Goal: Transaction & Acquisition: Purchase product/service

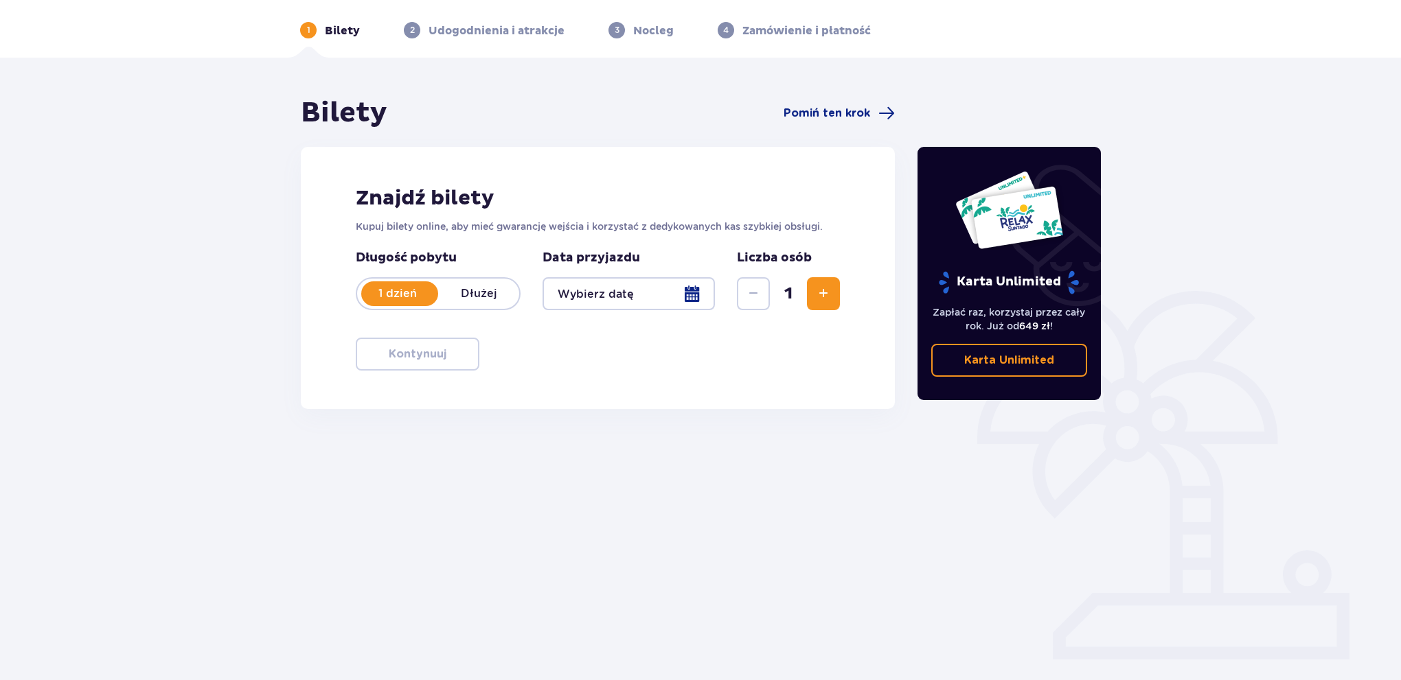
click at [676, 295] on div at bounding box center [628, 293] width 172 height 33
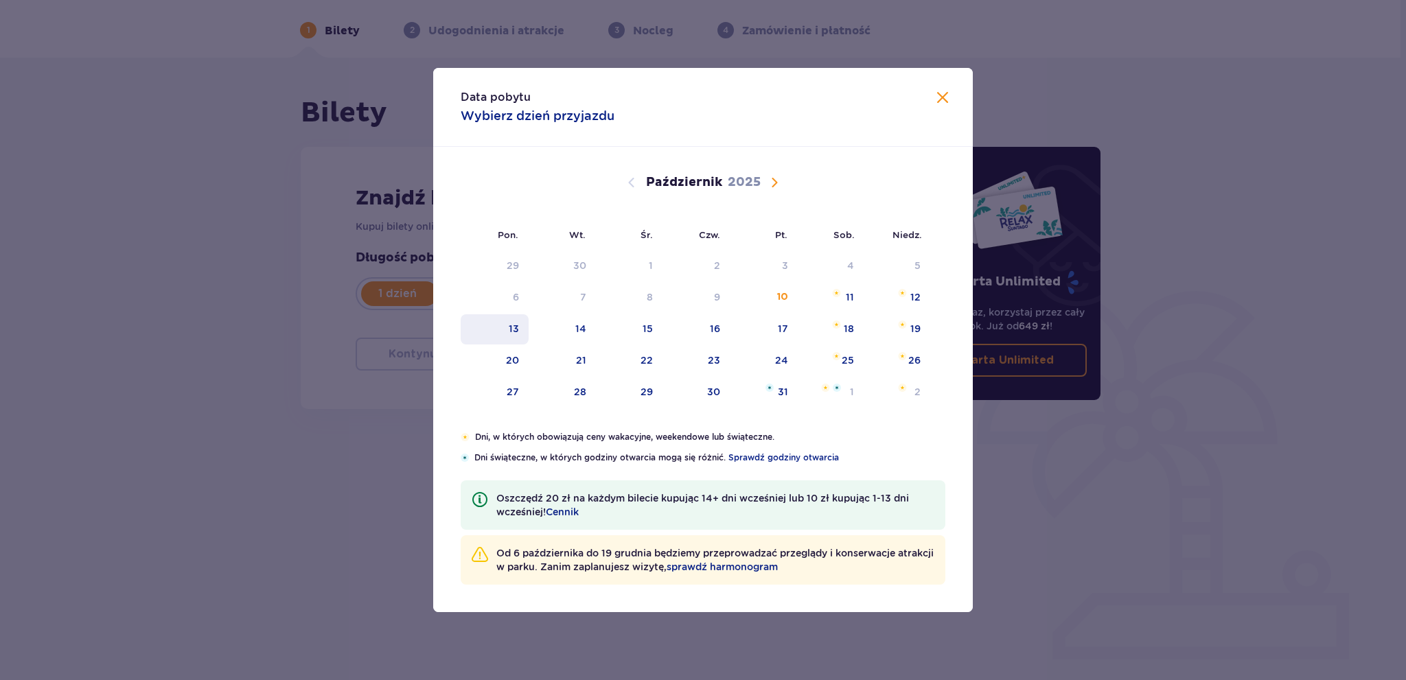
click at [513, 326] on div "13" at bounding box center [514, 329] width 10 height 14
type input "13.10.25"
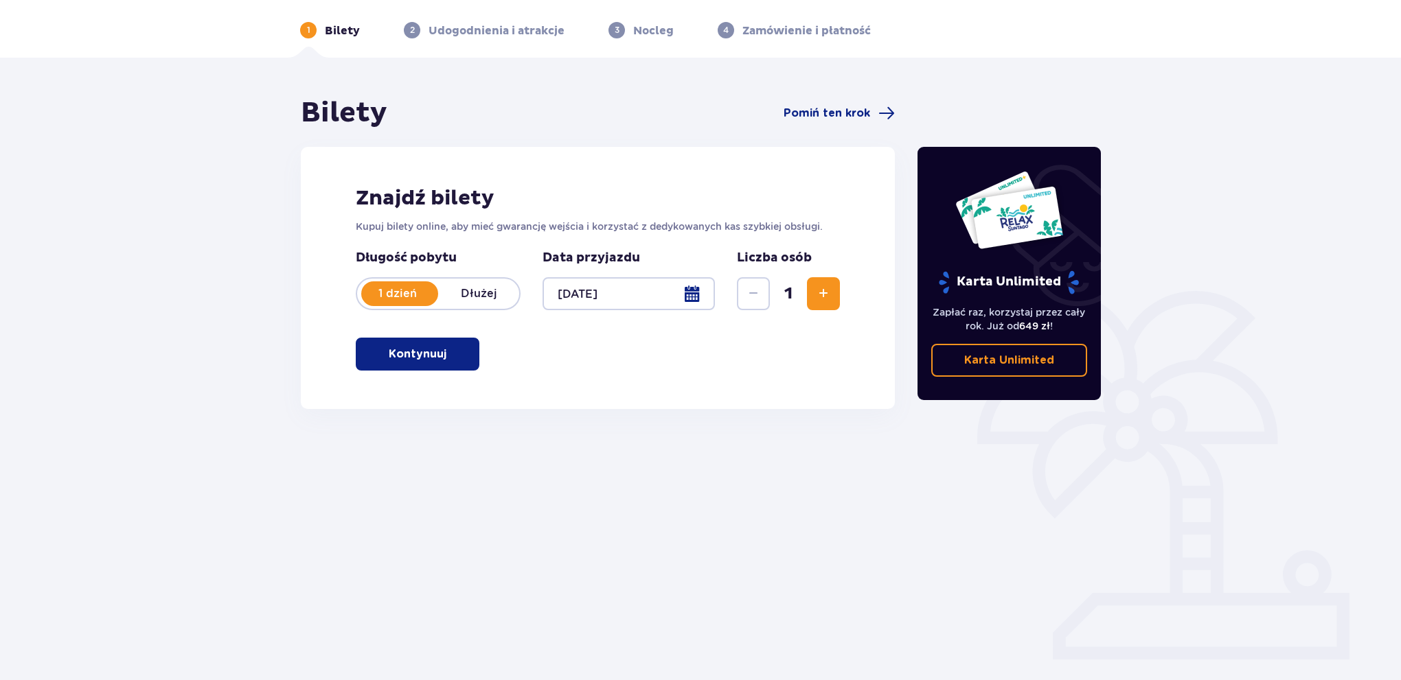
click at [472, 360] on button "Kontynuuj" at bounding box center [418, 354] width 124 height 33
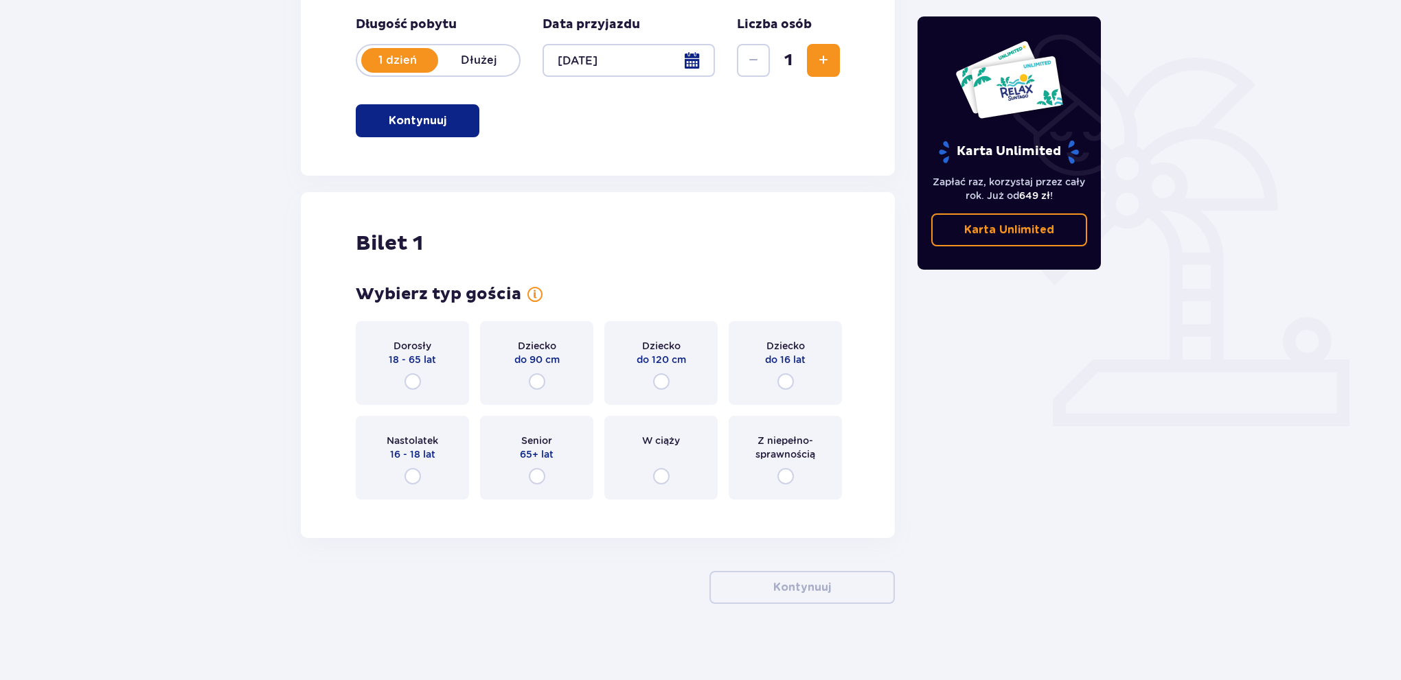
scroll to position [288, 0]
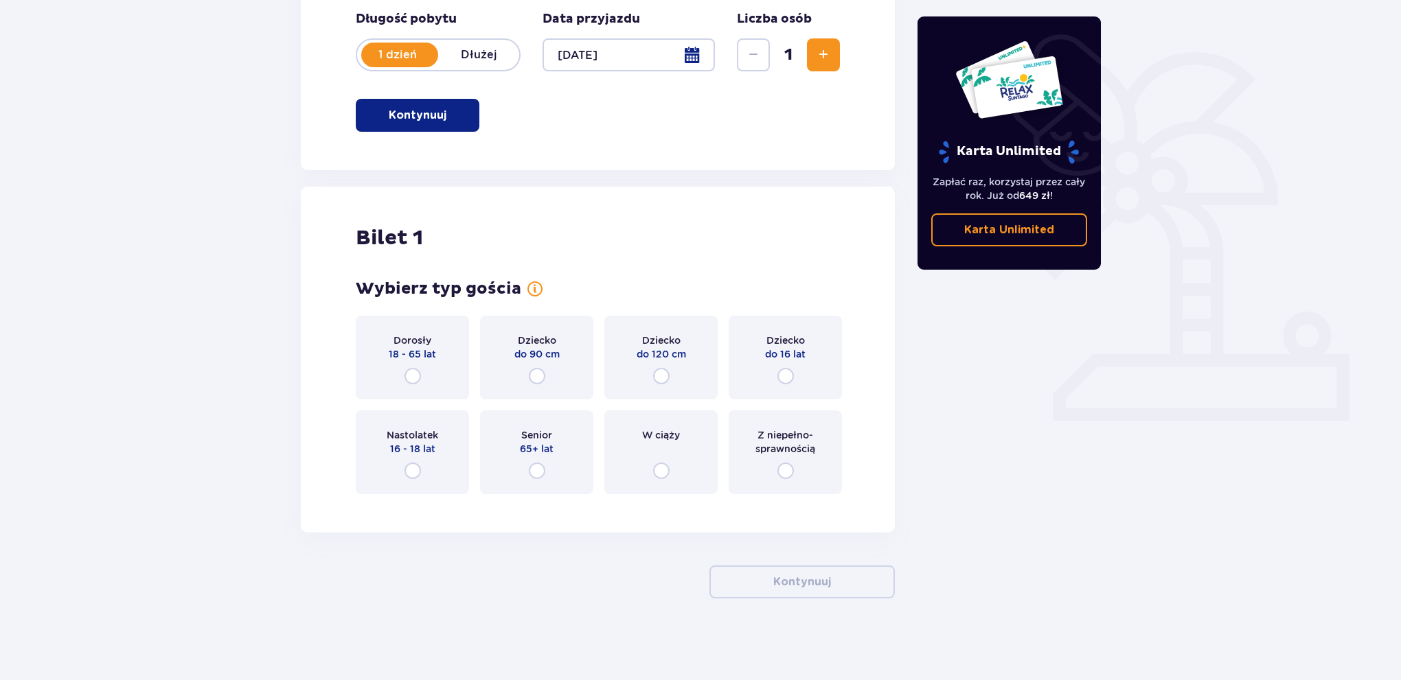
click at [783, 376] on input "radio" at bounding box center [785, 376] width 16 height 16
radio input "true"
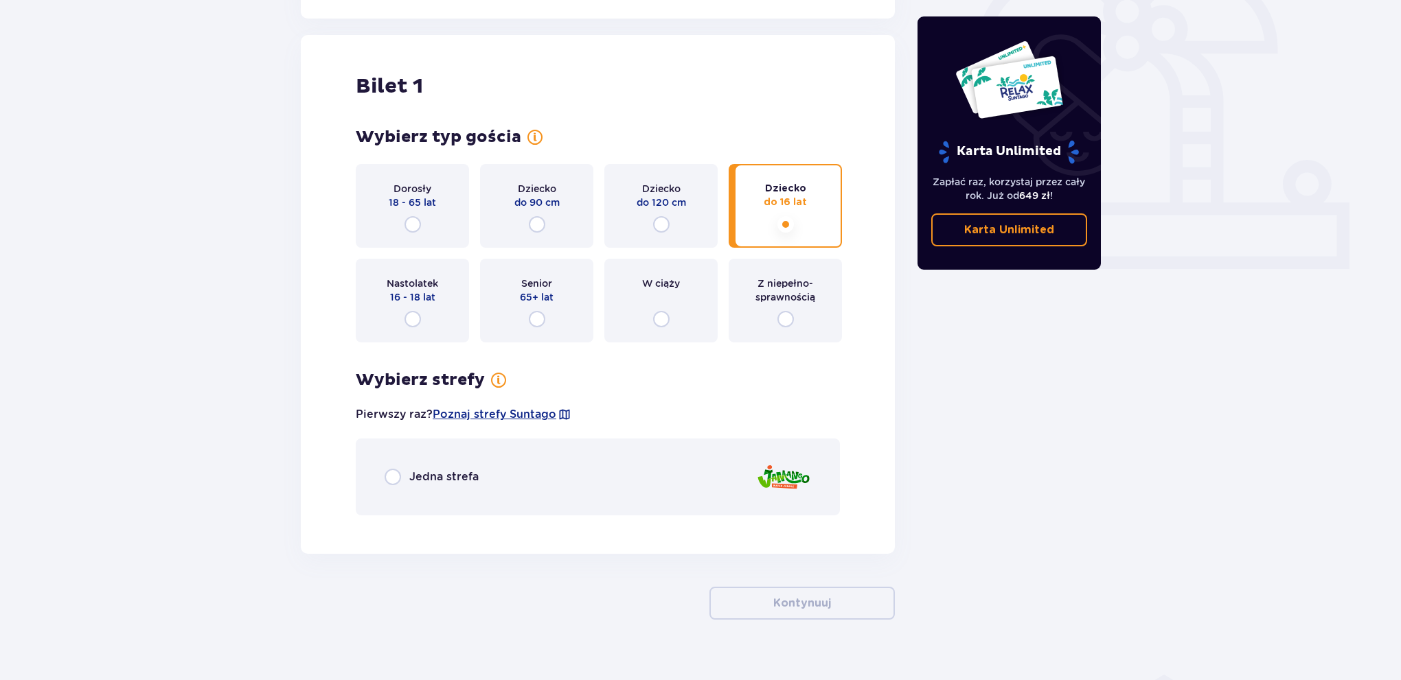
scroll to position [461, 0]
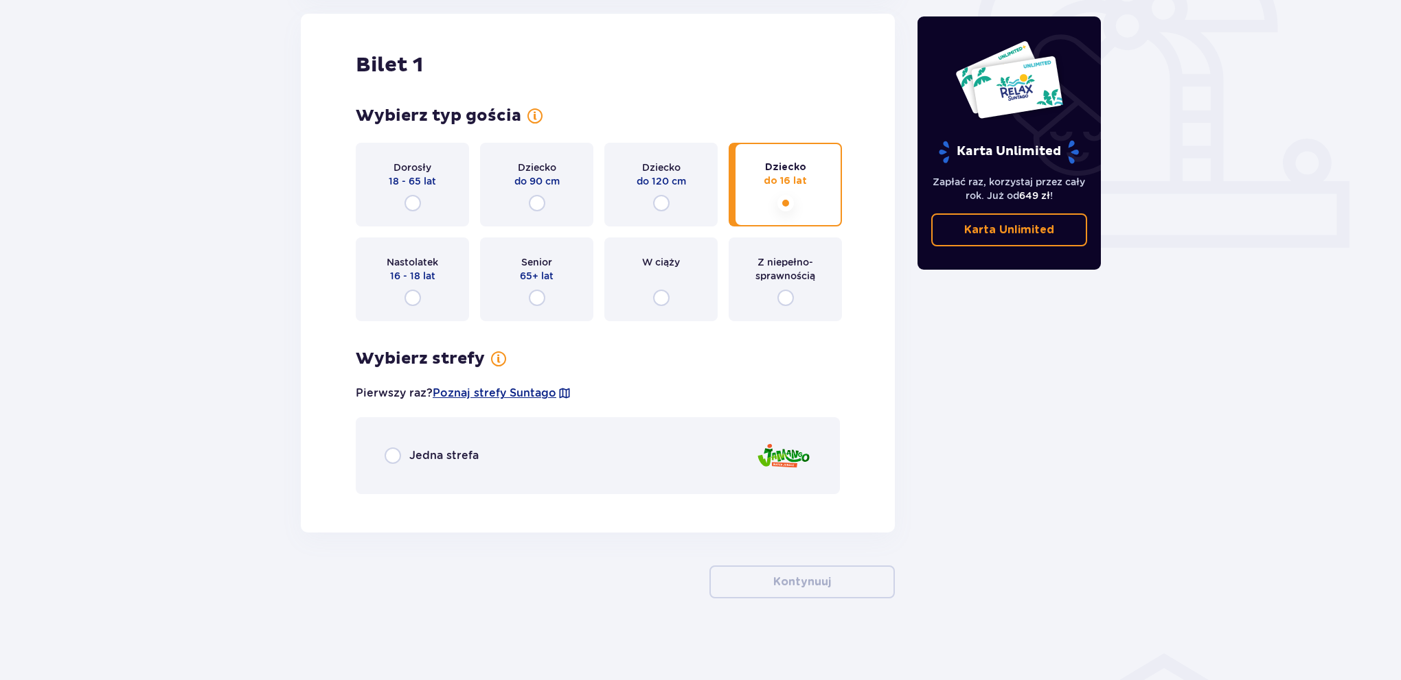
click at [393, 455] on input "radio" at bounding box center [392, 456] width 16 height 16
radio input "true"
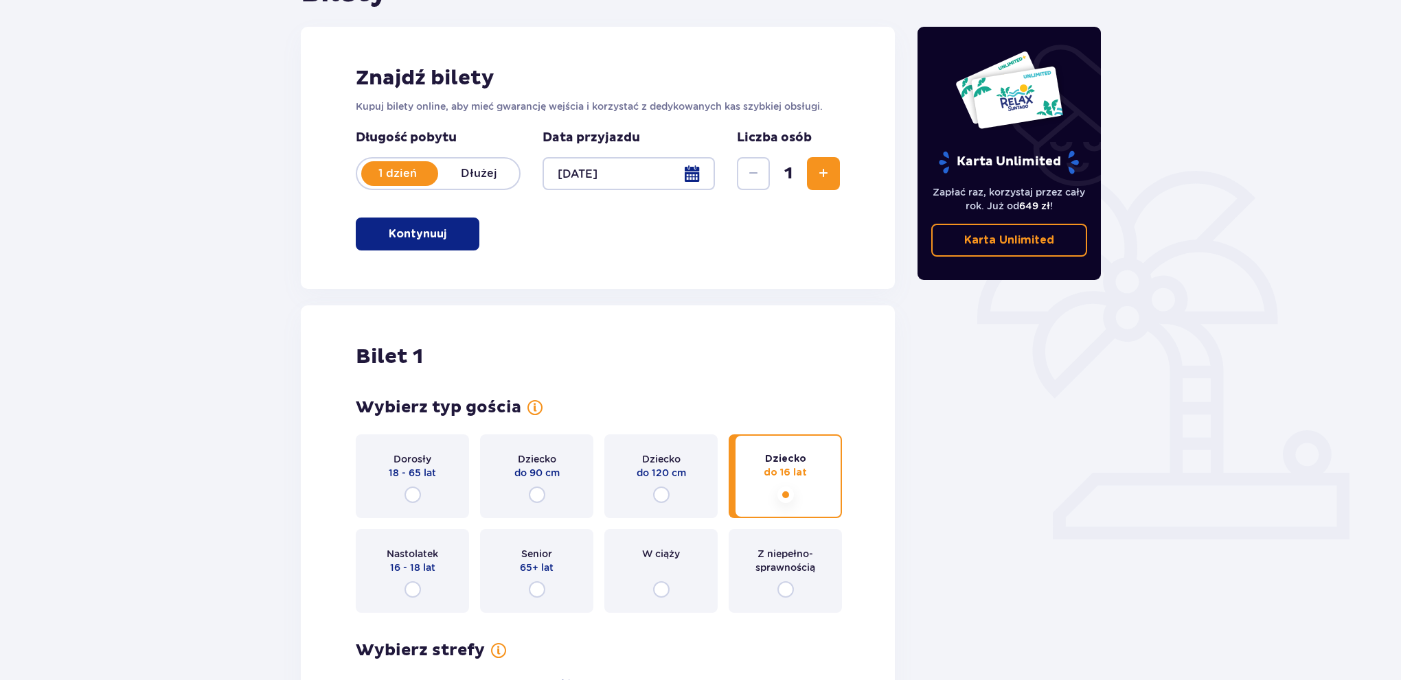
scroll to position [0, 0]
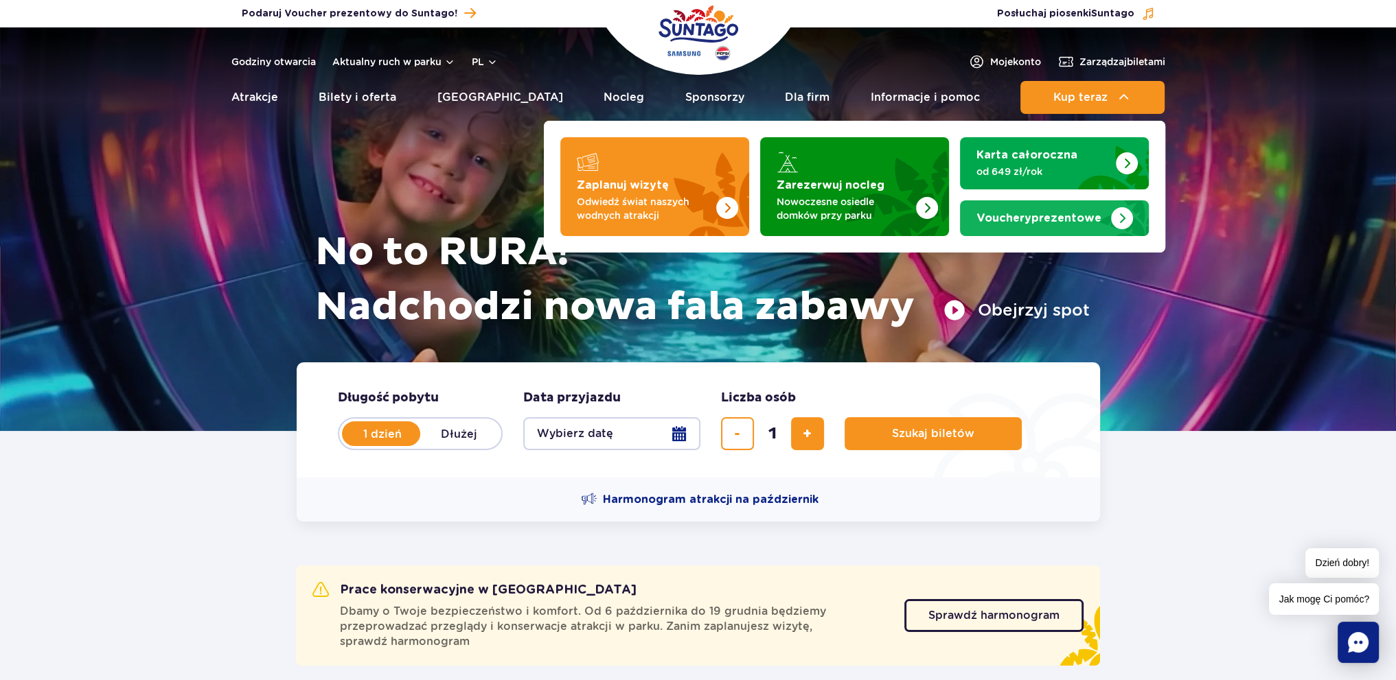
click at [1013, 216] on span "Vouchery" at bounding box center [1003, 218] width 55 height 11
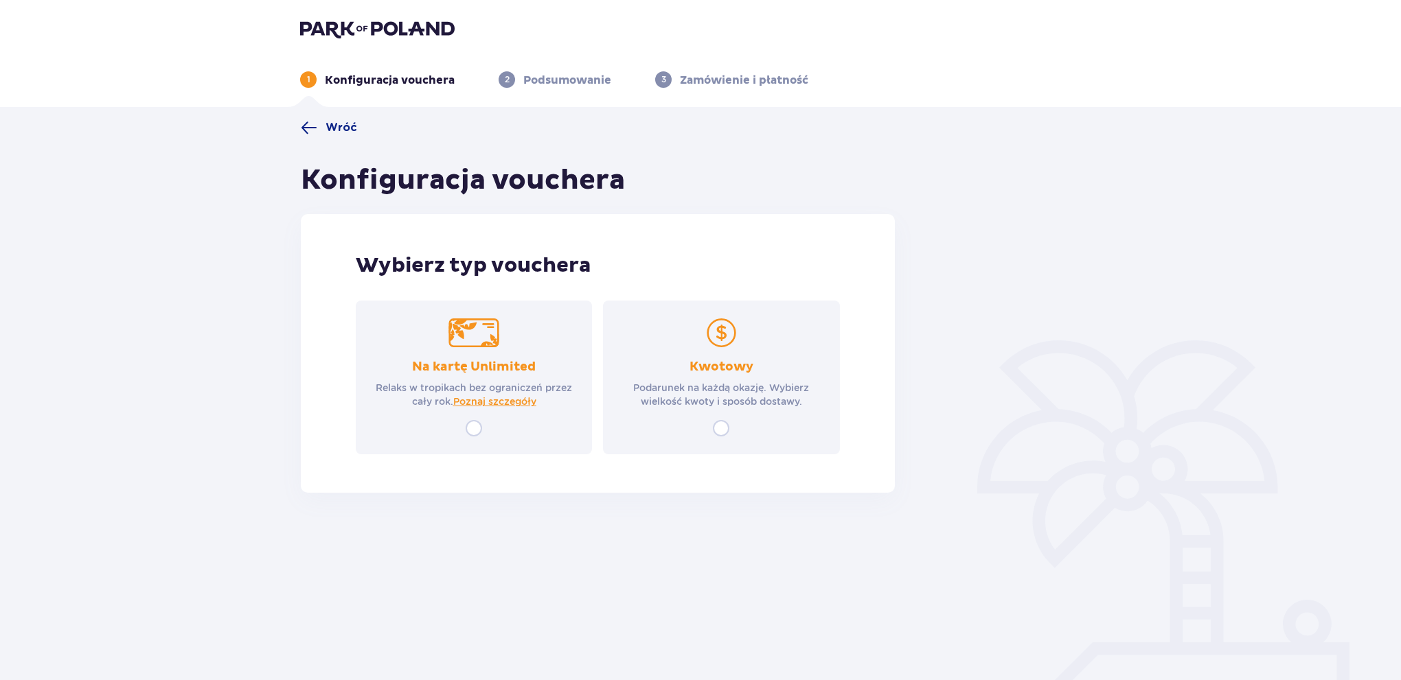
click at [721, 341] on img at bounding box center [721, 333] width 51 height 29
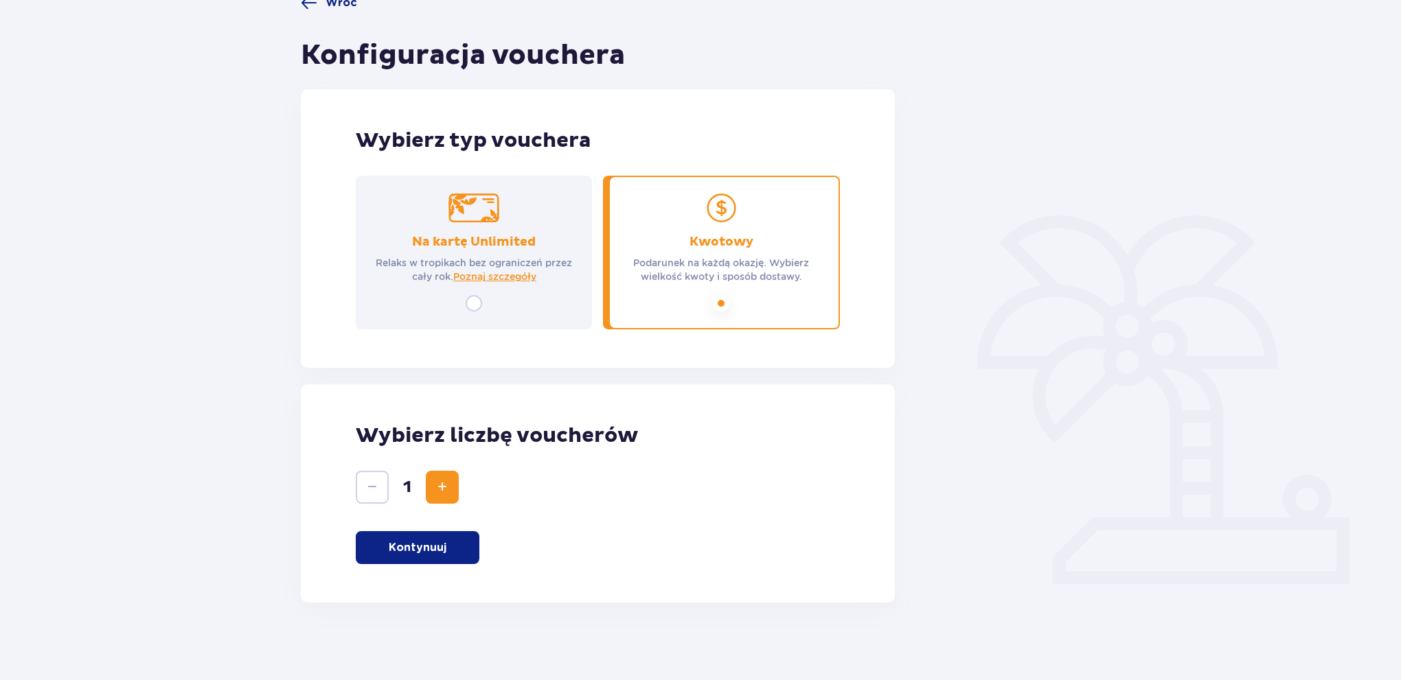
scroll to position [129, 0]
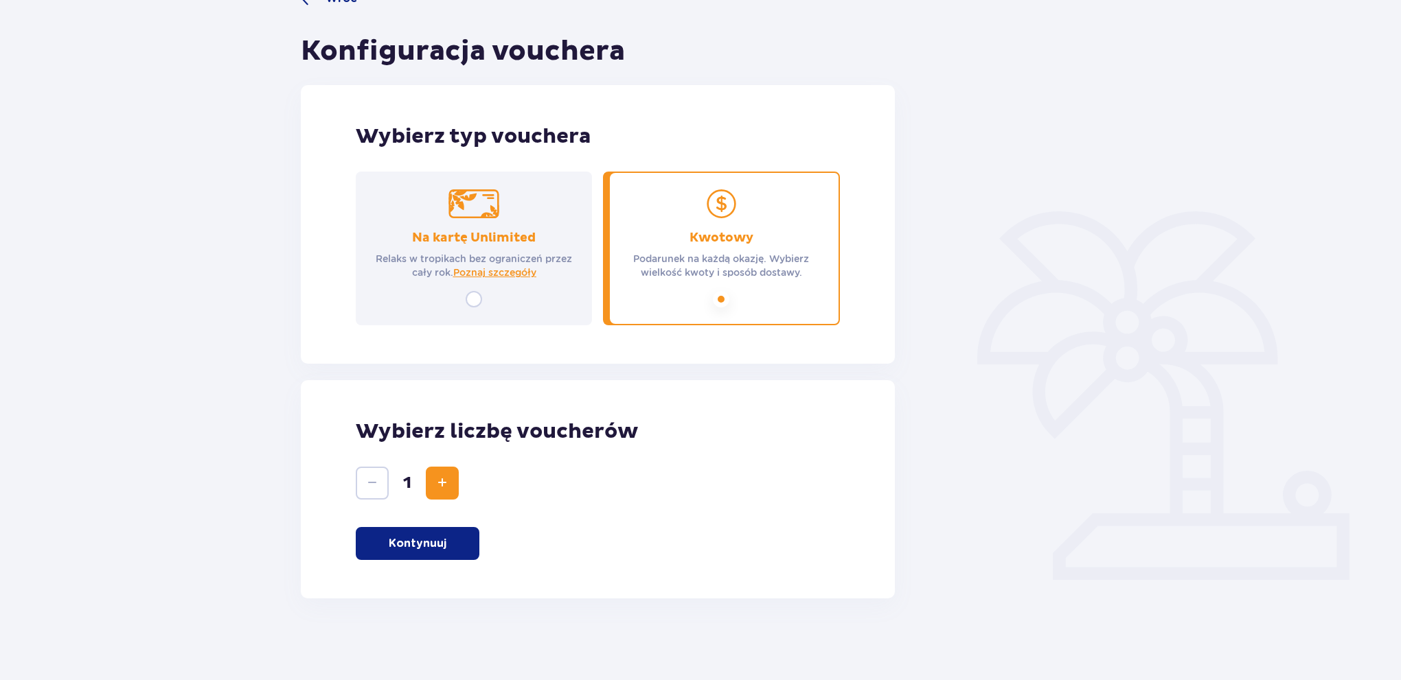
click at [417, 539] on p "Kontynuuj" at bounding box center [418, 543] width 58 height 15
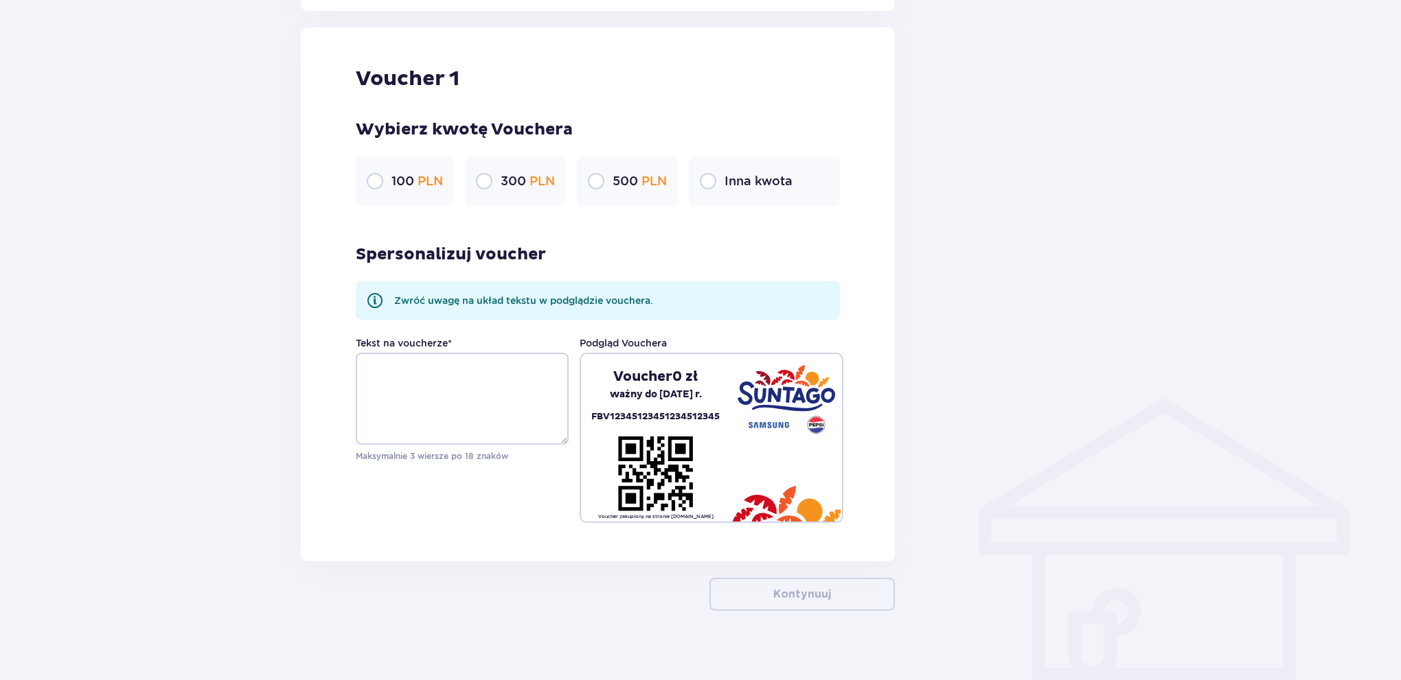
scroll to position [728, 0]
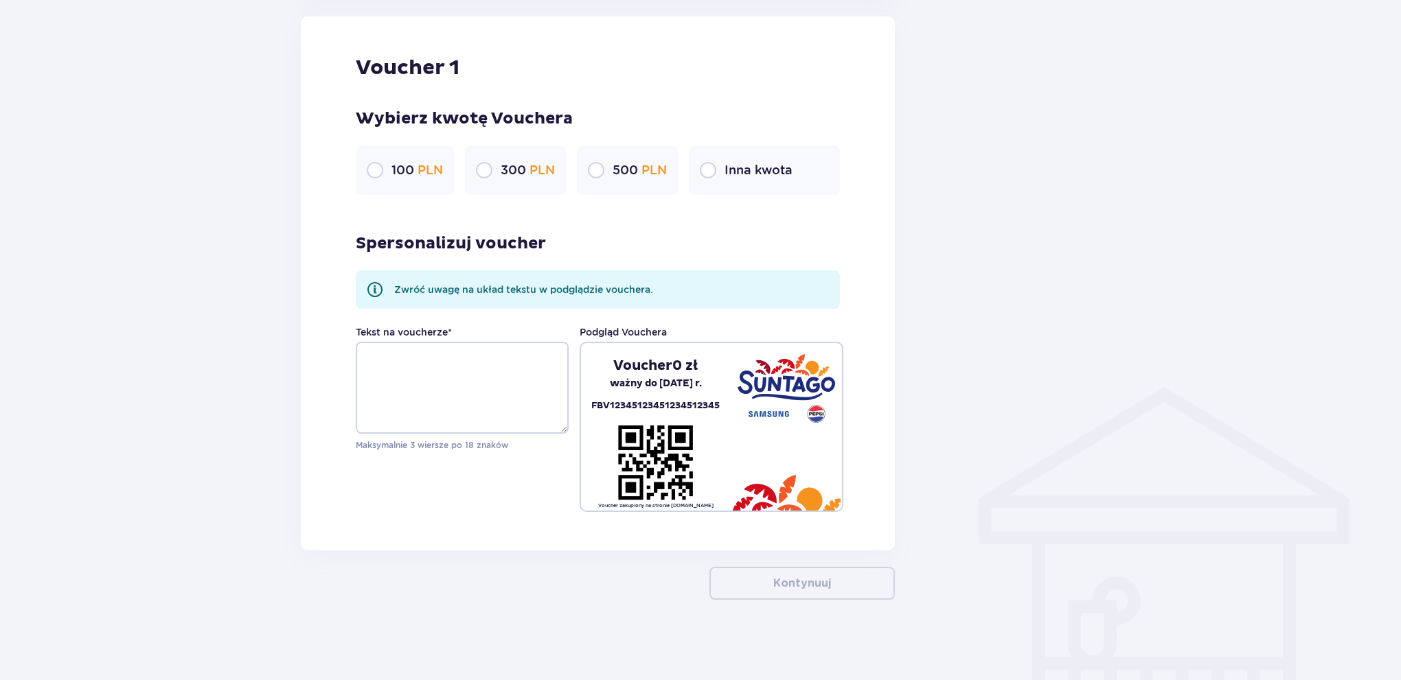
click at [713, 172] on input "radio" at bounding box center [708, 170] width 16 height 16
radio input "true"
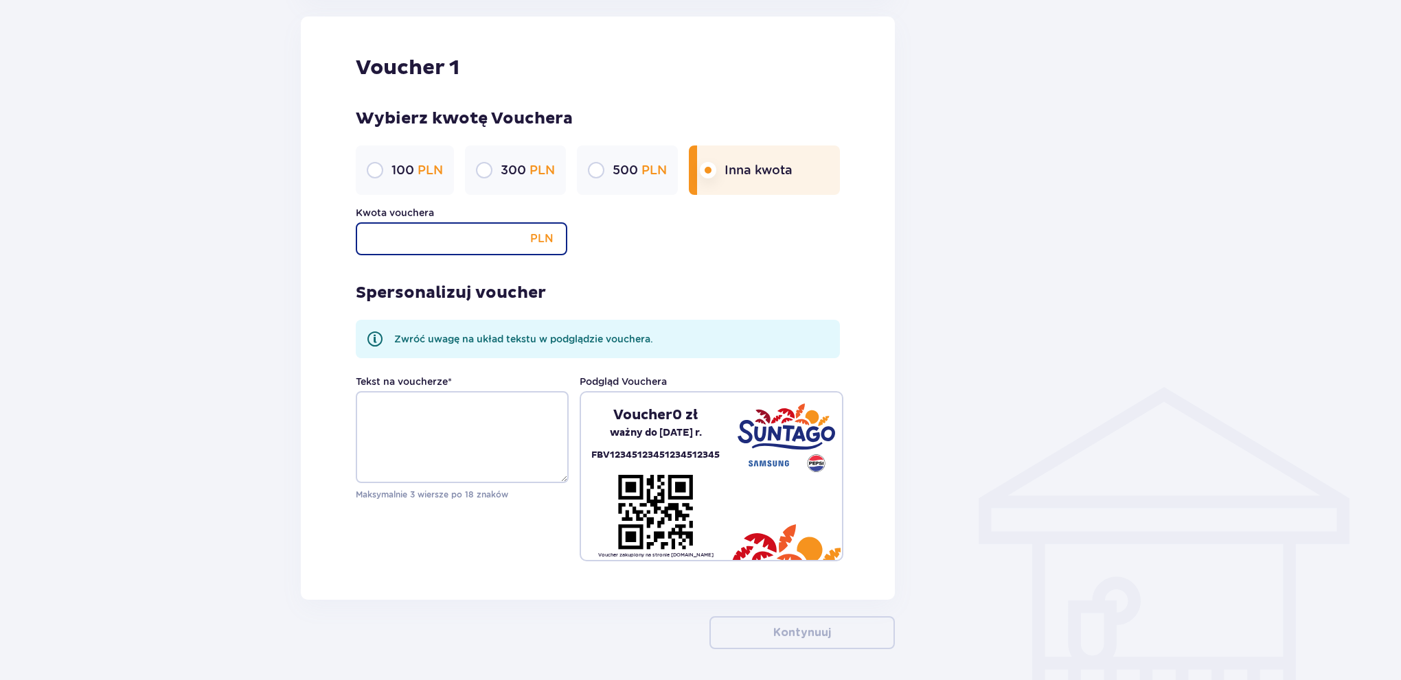
click at [457, 237] on input "Kwota vouchera" at bounding box center [461, 238] width 211 height 33
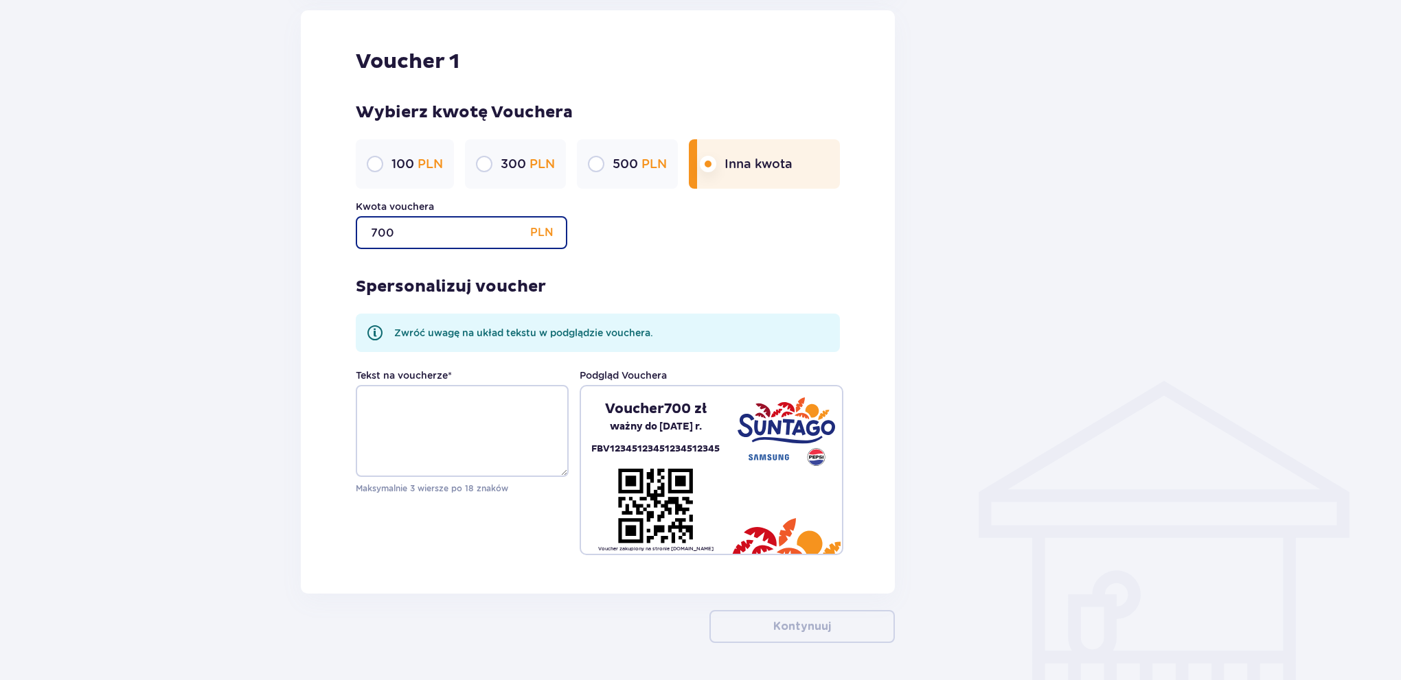
scroll to position [779, 0]
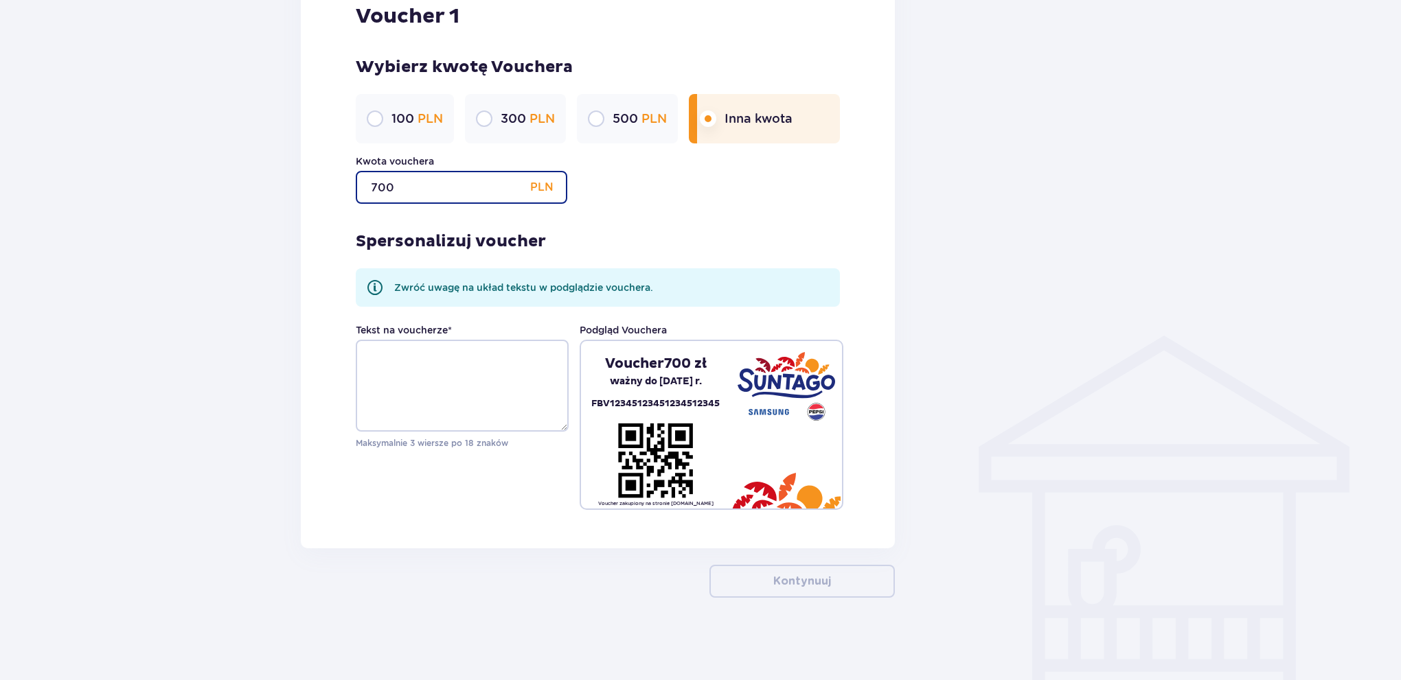
type input "700"
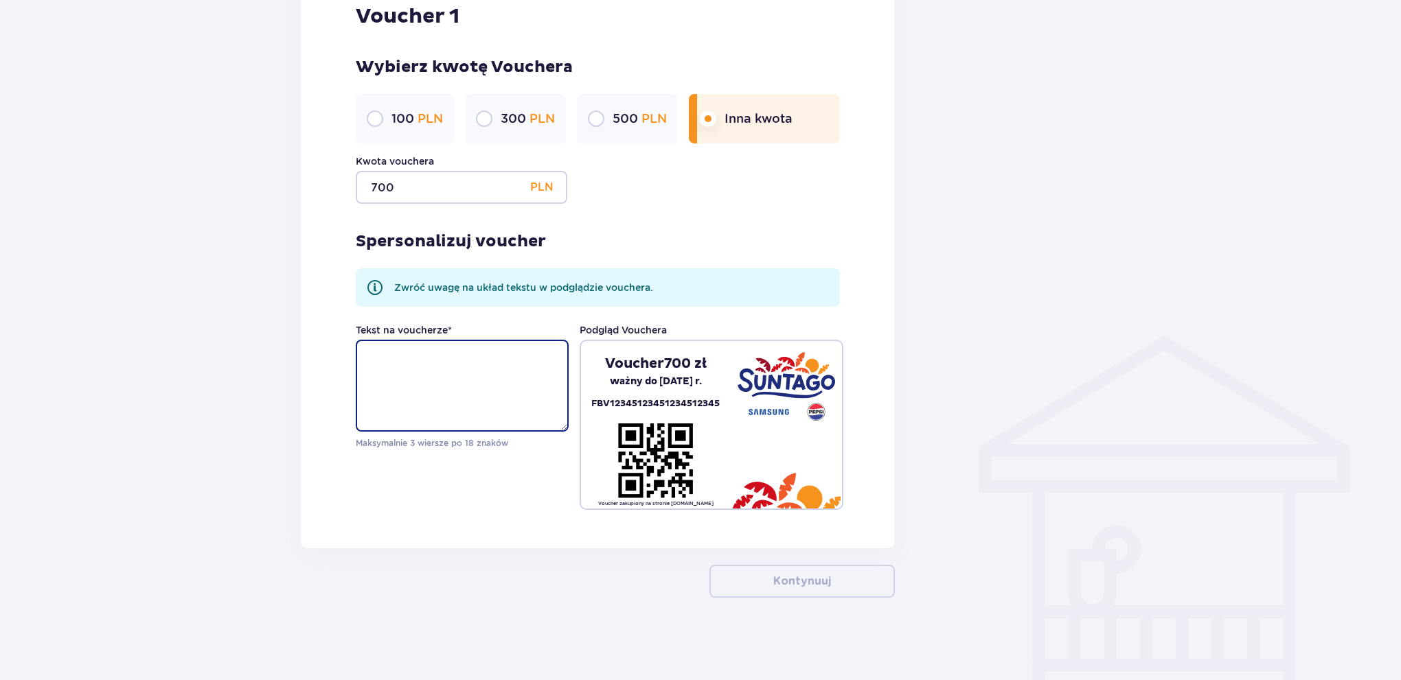
click at [503, 384] on textarea "Tekst na voucherze *" at bounding box center [462, 386] width 213 height 92
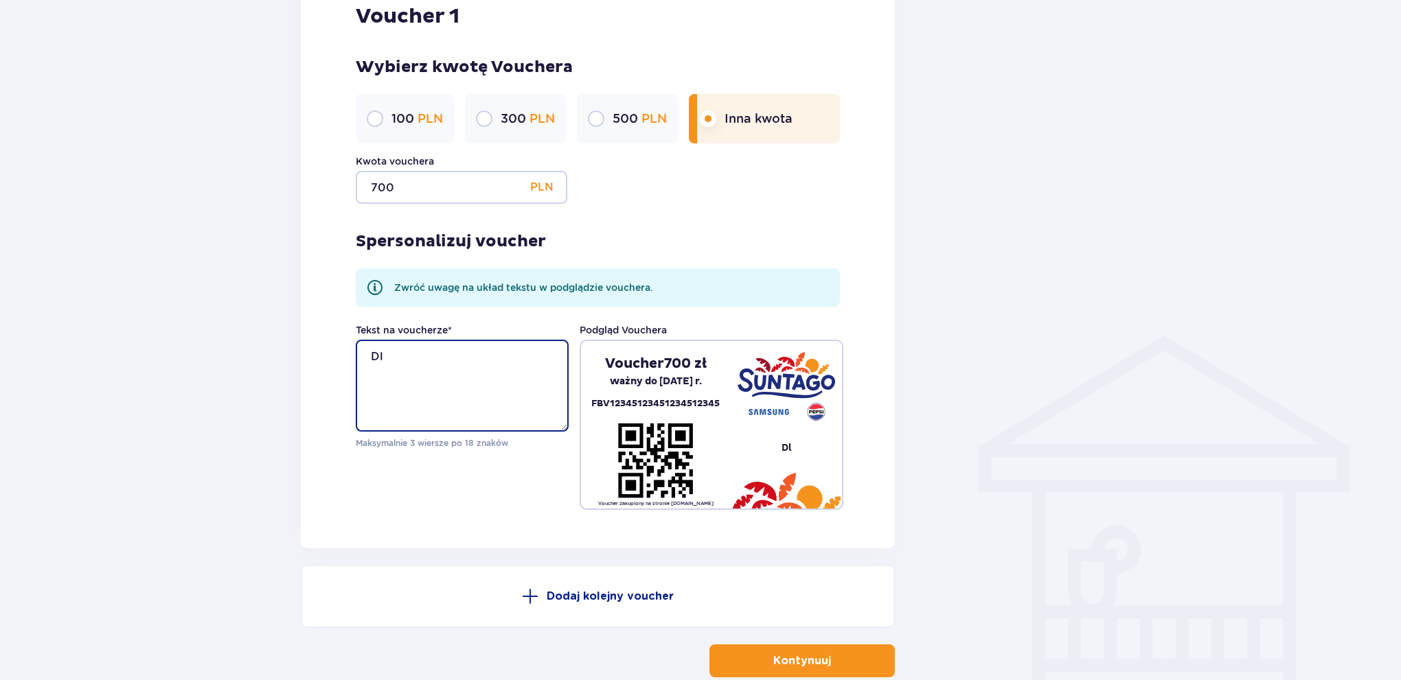
type textarea "D"
click at [376, 357] on textarea "tomasz krzyżanowski" at bounding box center [462, 386] width 213 height 92
click at [487, 369] on textarea "Tomasz krzyżanowski" at bounding box center [462, 386] width 213 height 92
click at [549, 393] on textarea "Tomasz krzyżanowski" at bounding box center [462, 386] width 213 height 92
click at [420, 356] on textarea "Tomasz krzyżanowski" at bounding box center [462, 386] width 213 height 92
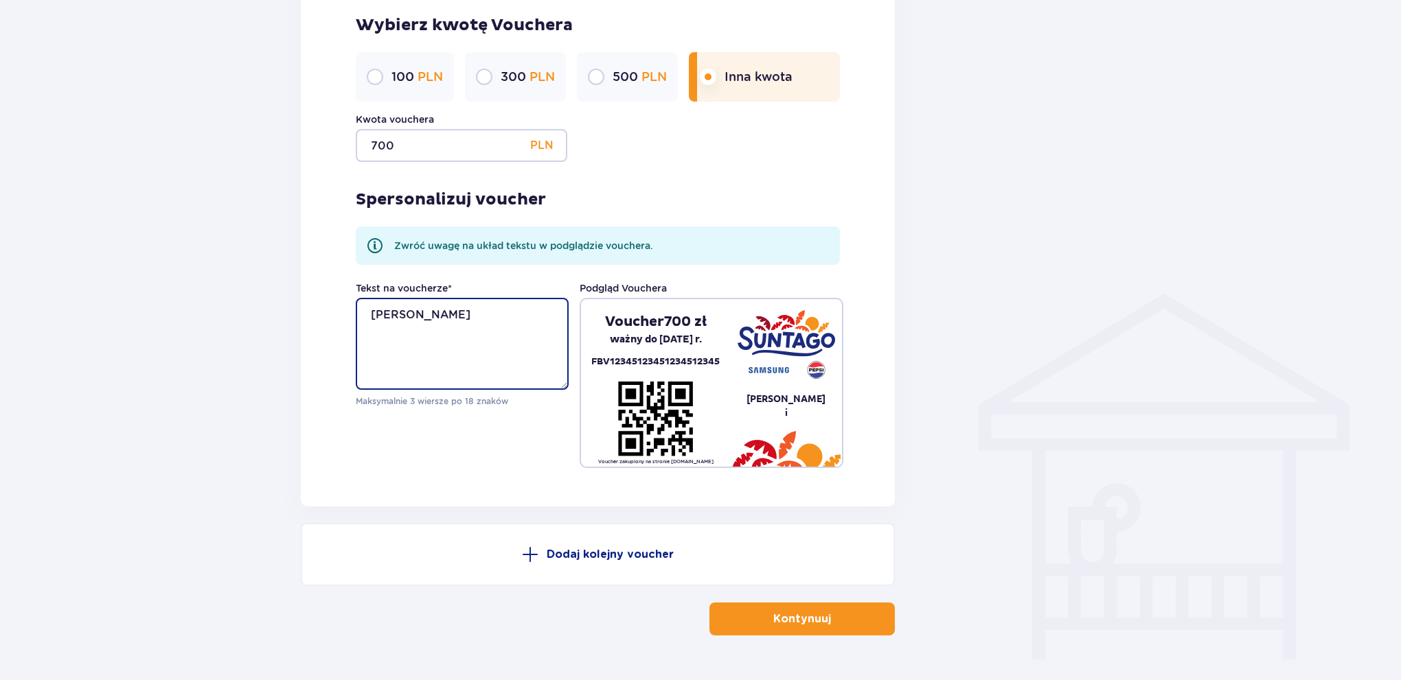
scroll to position [858, 0]
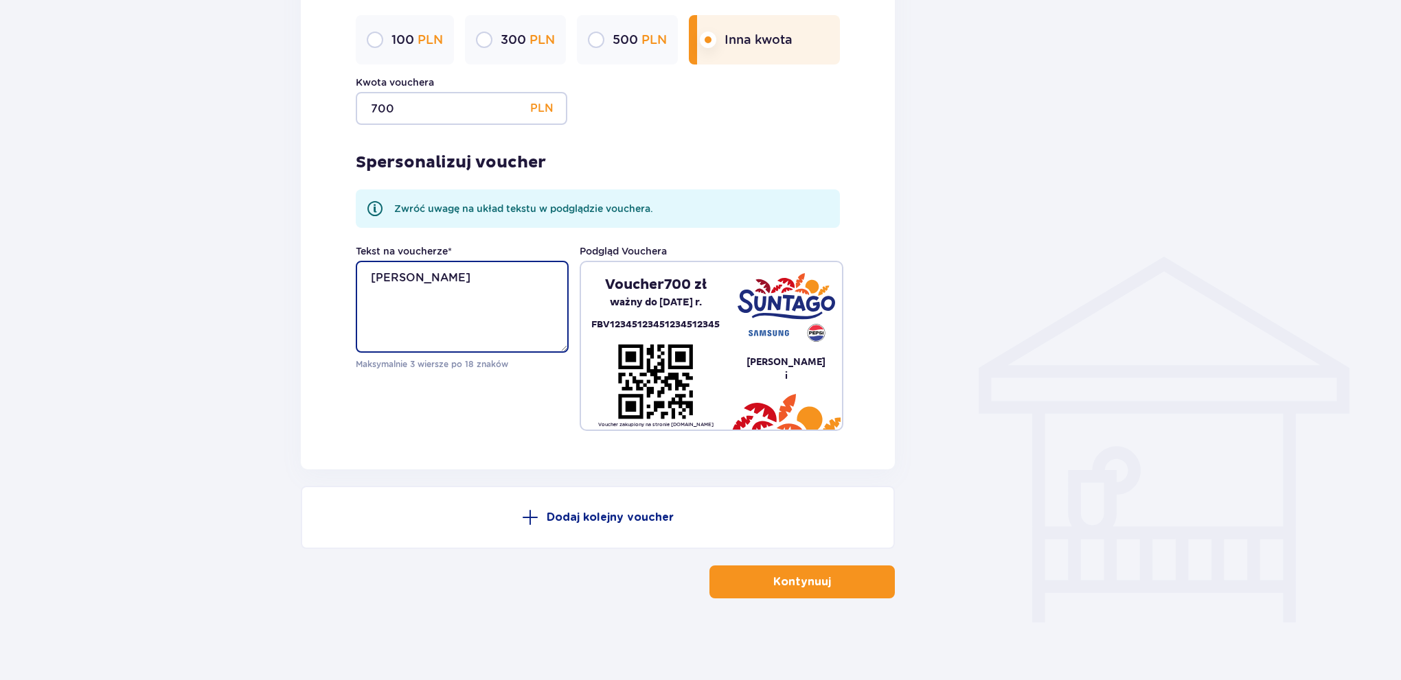
type textarea "Tomasz Krzyżanowski"
click at [794, 582] on p "Kontynuuj" at bounding box center [802, 582] width 58 height 15
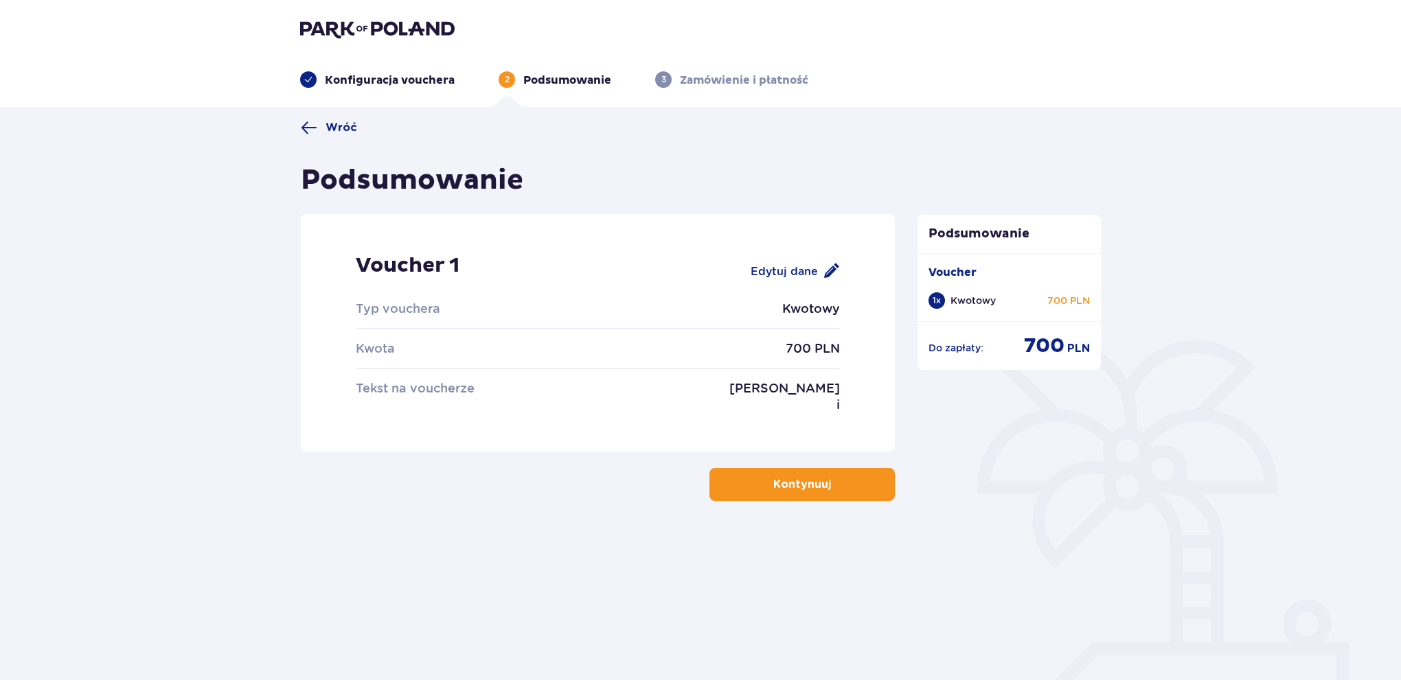
click at [838, 474] on button "Kontynuuj" at bounding box center [801, 484] width 185 height 33
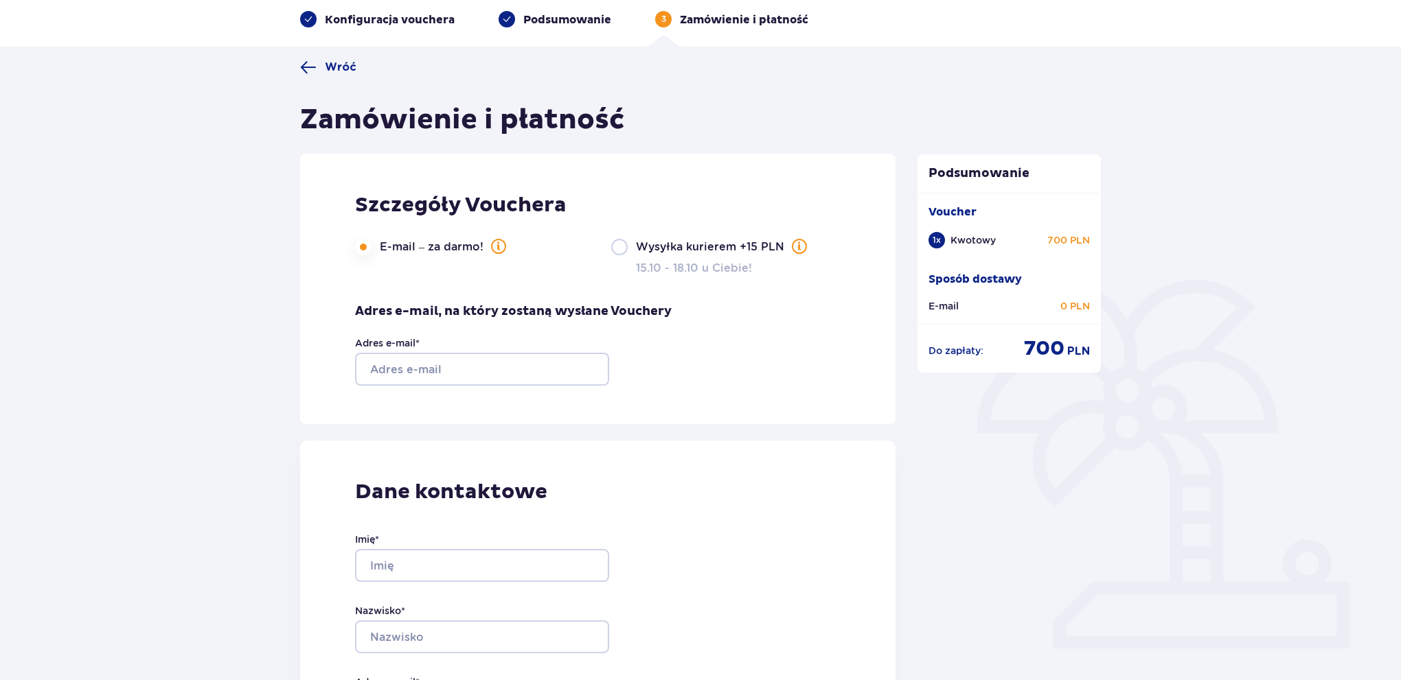
scroll to position [137, 0]
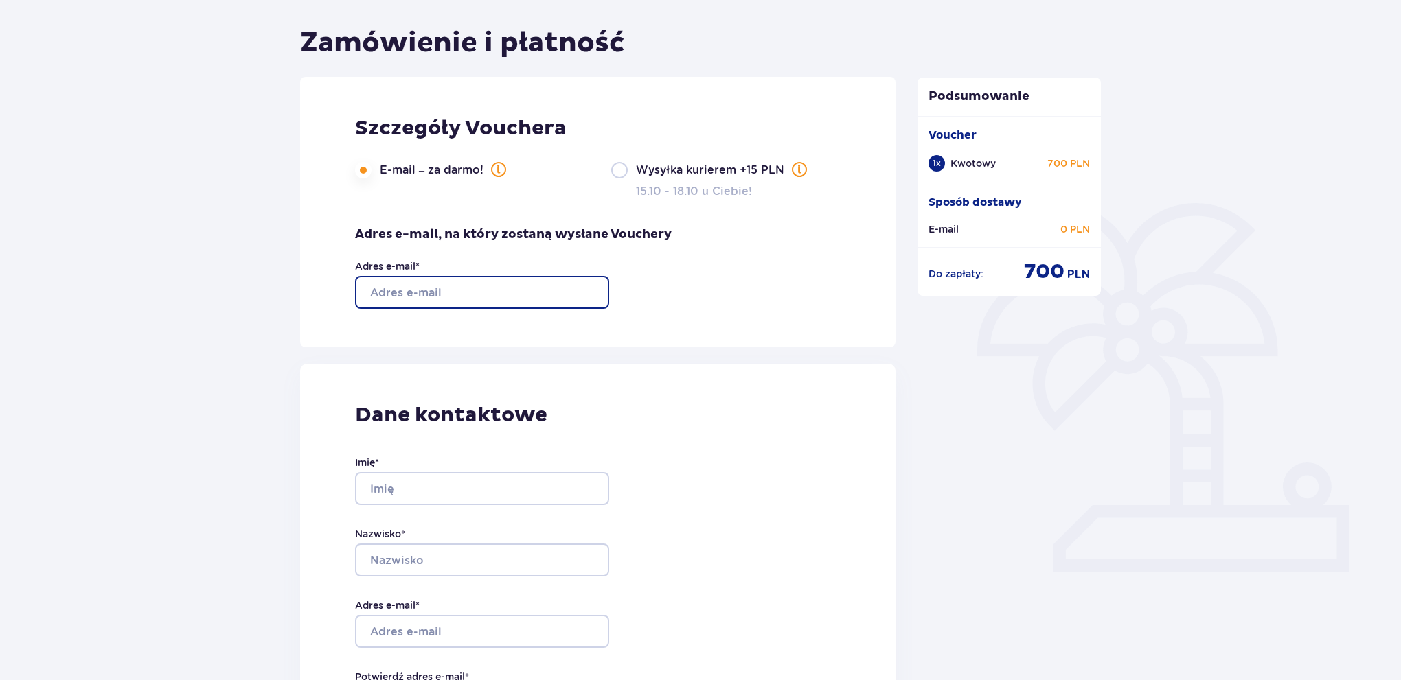
click at [466, 289] on input "Adres e-mail *" at bounding box center [482, 292] width 254 height 33
type input "[EMAIL_ADDRESS][DOMAIN_NAME]"
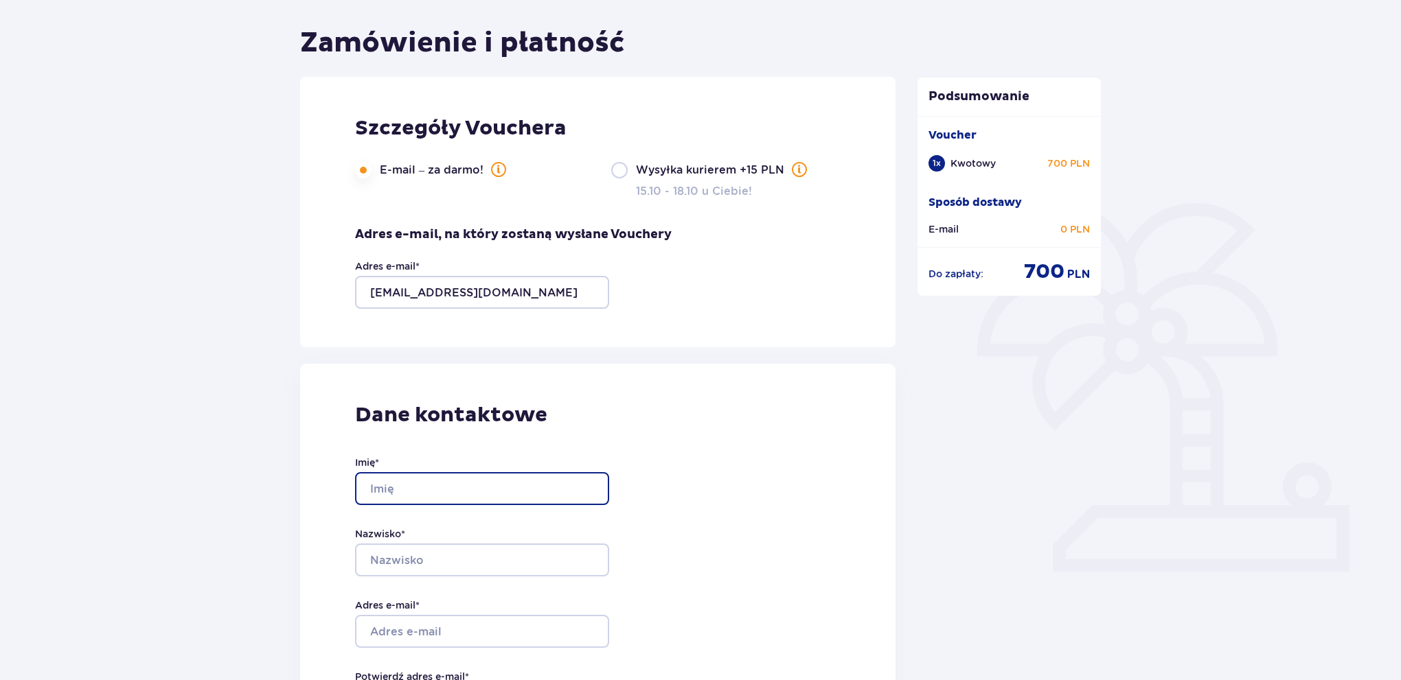
type input "marek"
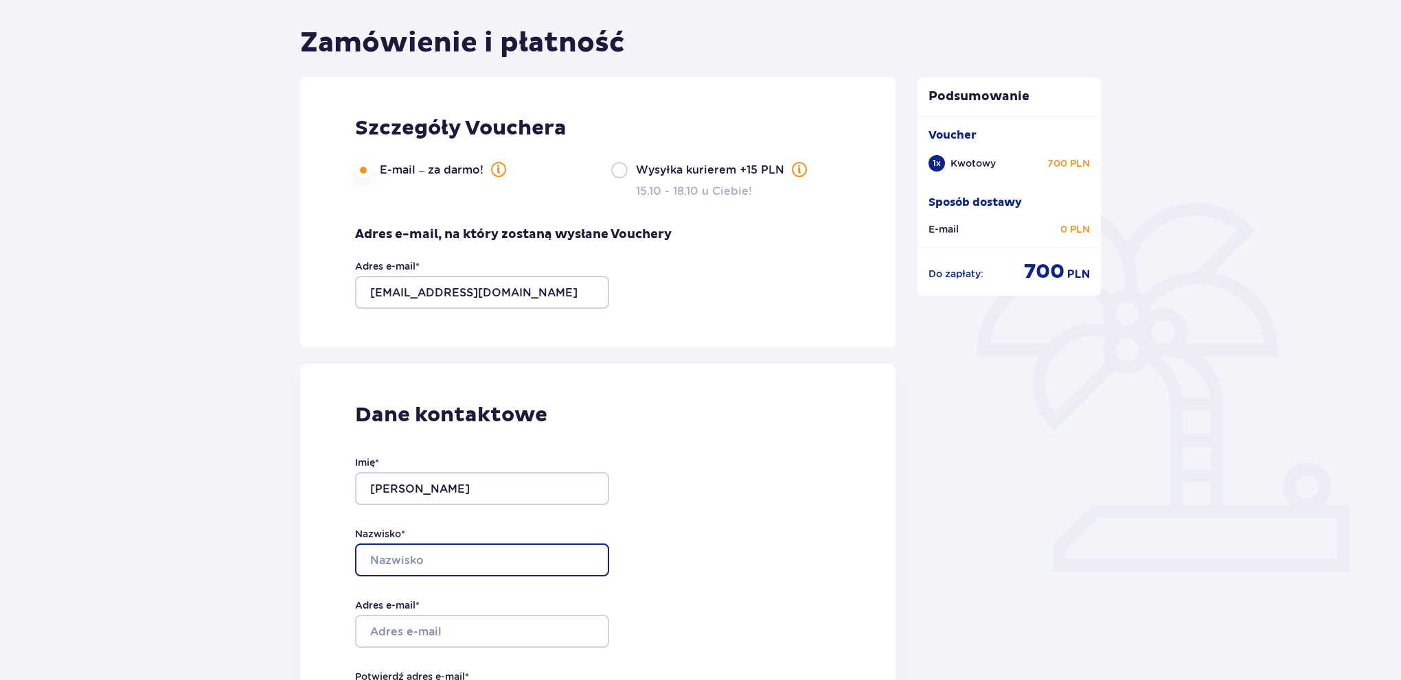
type input "makowski"
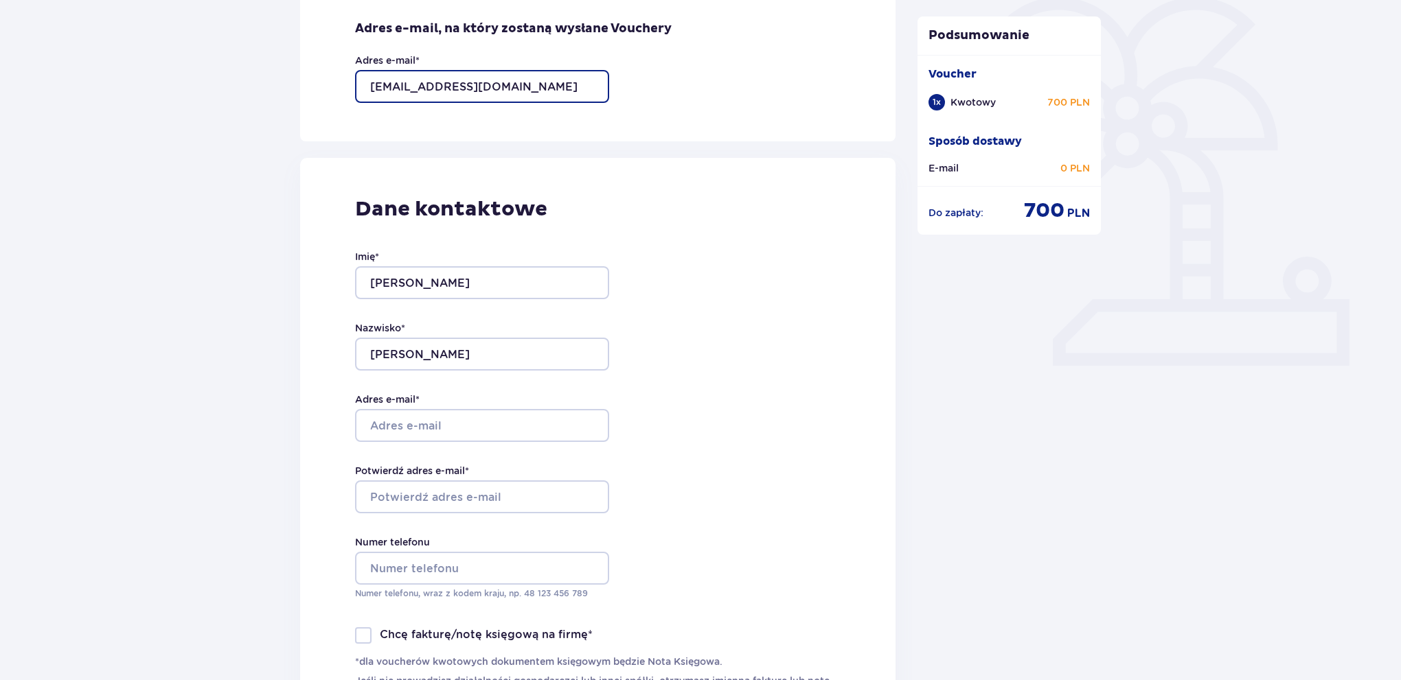
scroll to position [412, 0]
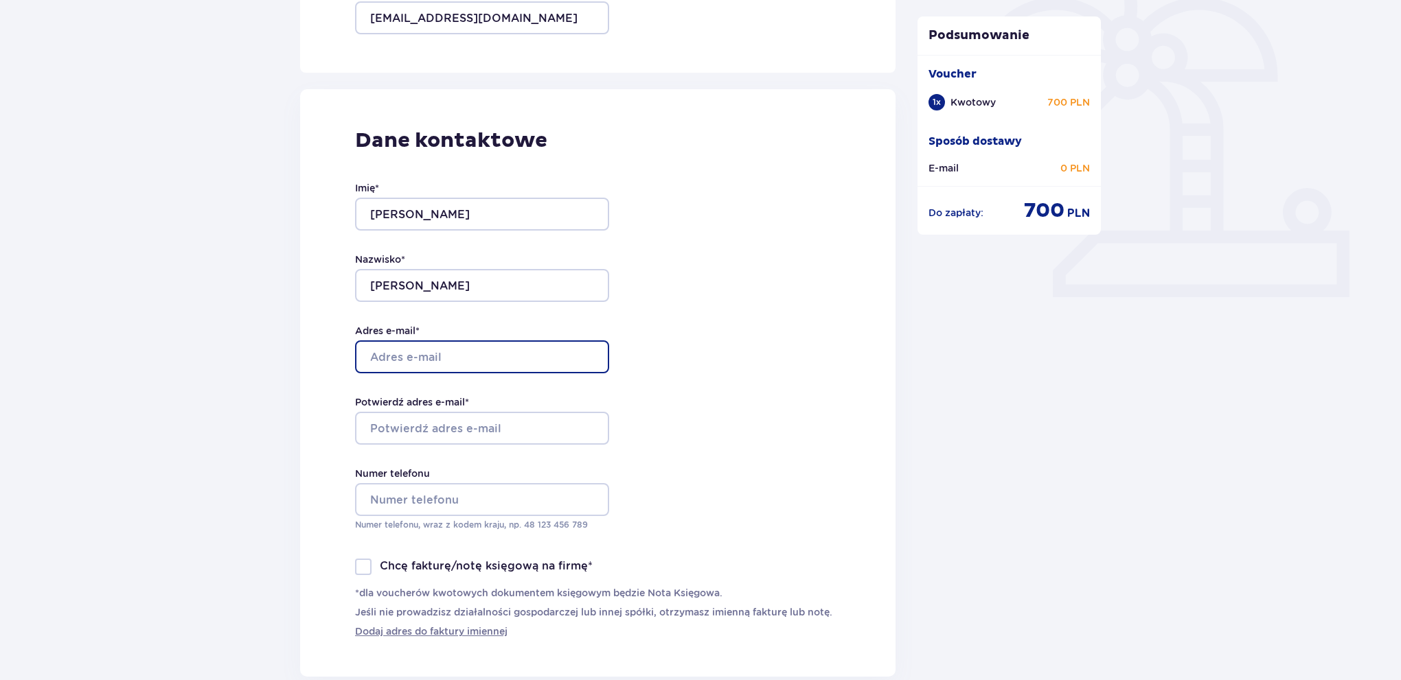
click at [506, 355] on input "Adres e-mail *" at bounding box center [482, 357] width 254 height 33
type input "[EMAIL_ADDRESS][DOMAIN_NAME]"
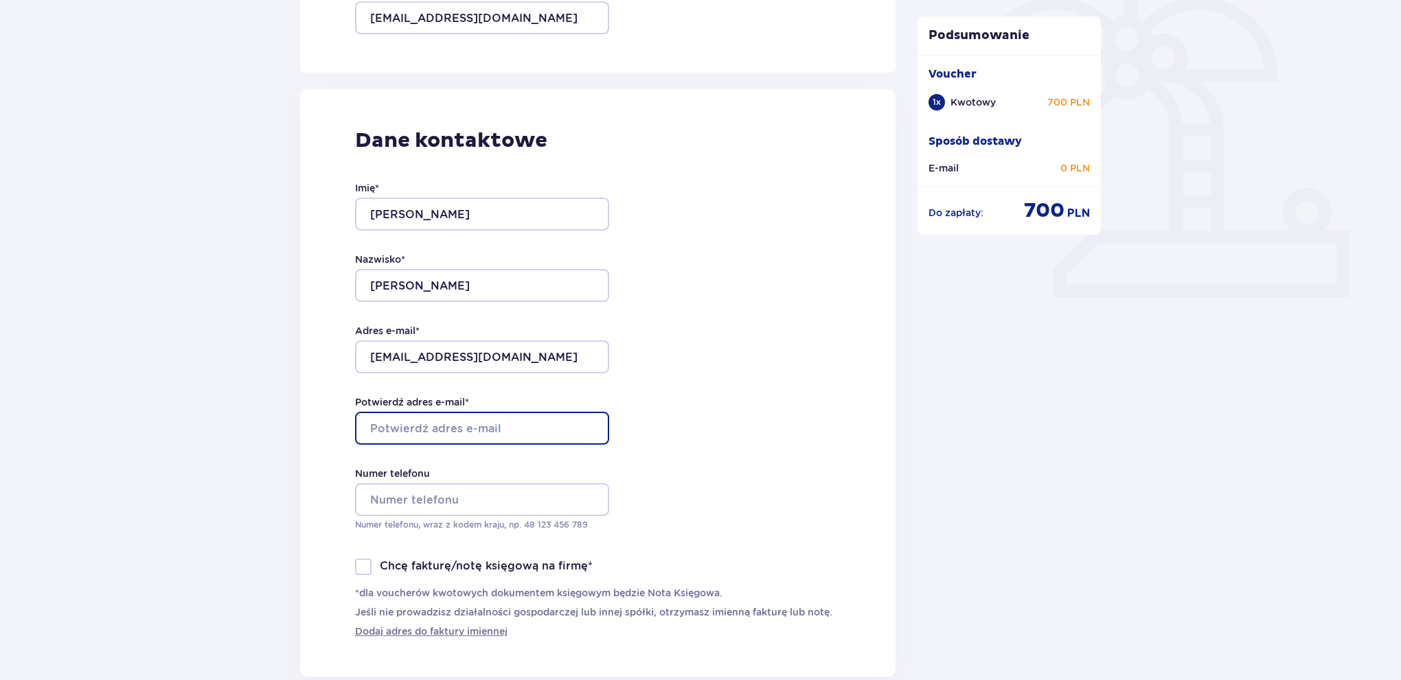
type input "[EMAIL_ADDRESS][DOMAIN_NAME]"
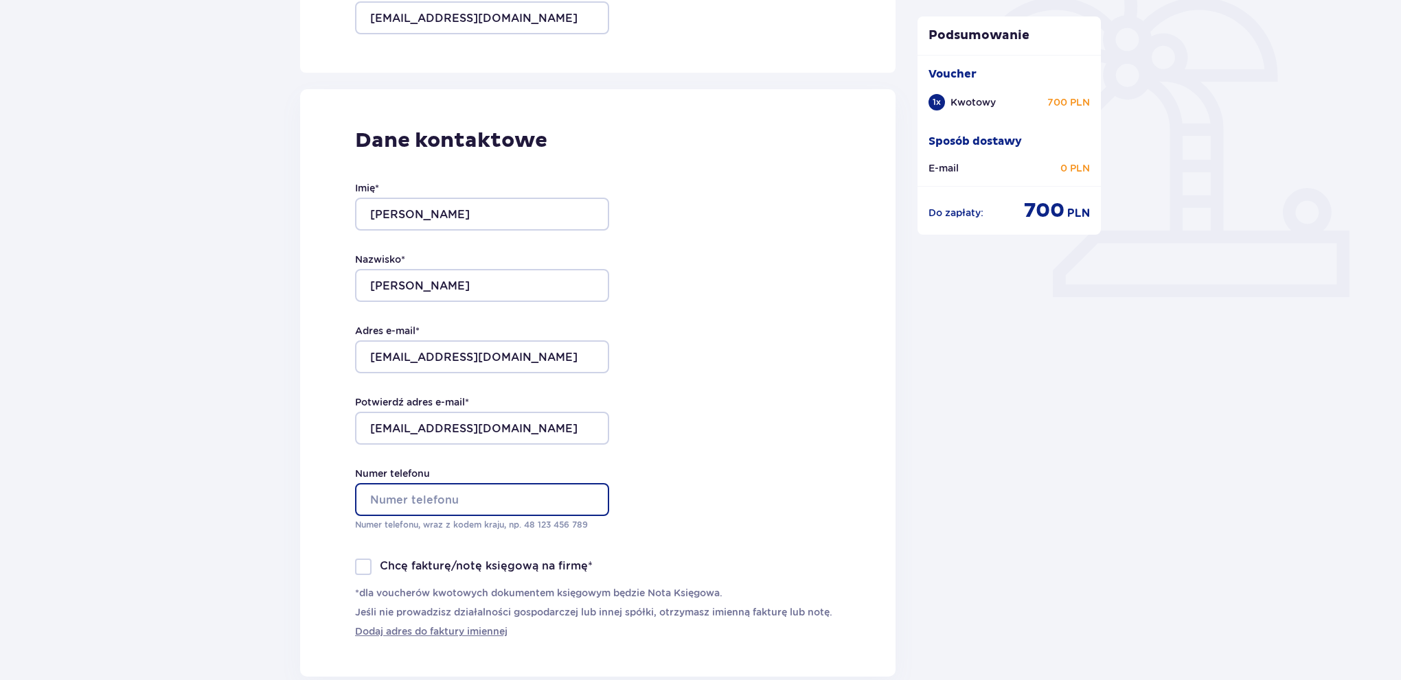
type input "789177221"
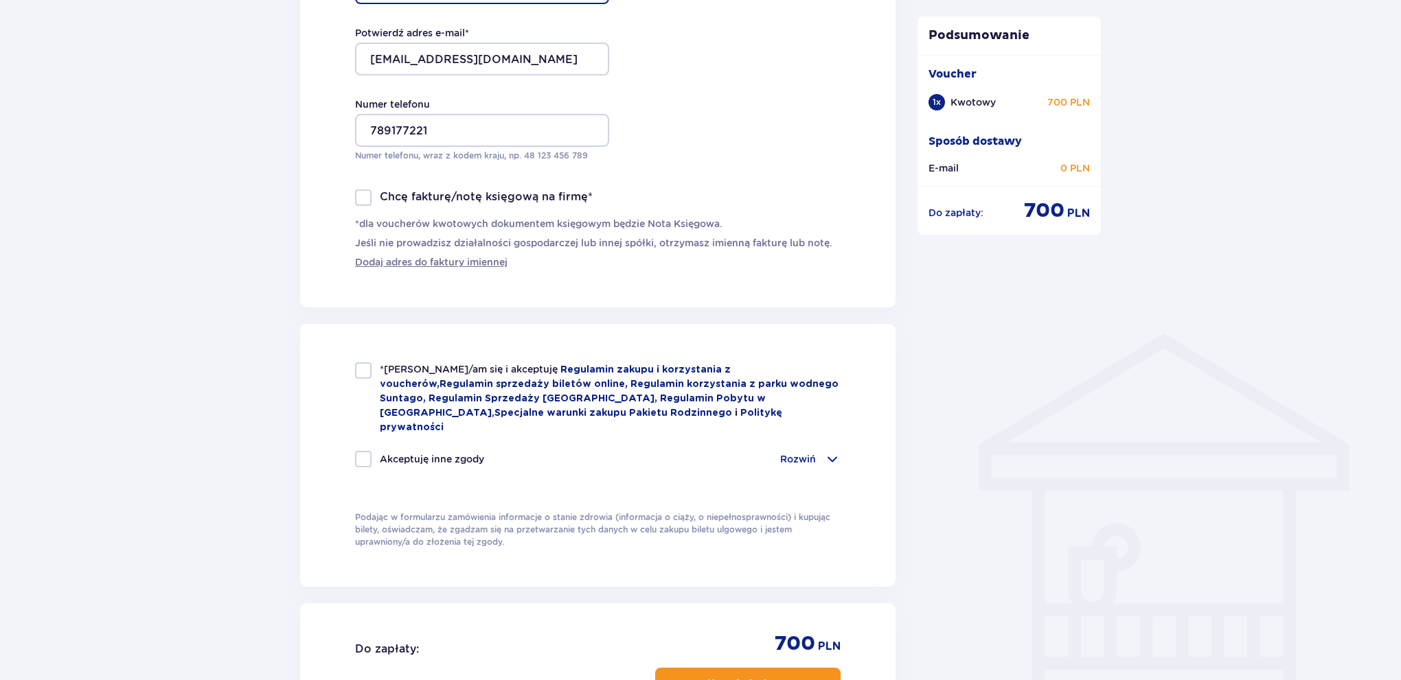
scroll to position [824, 0]
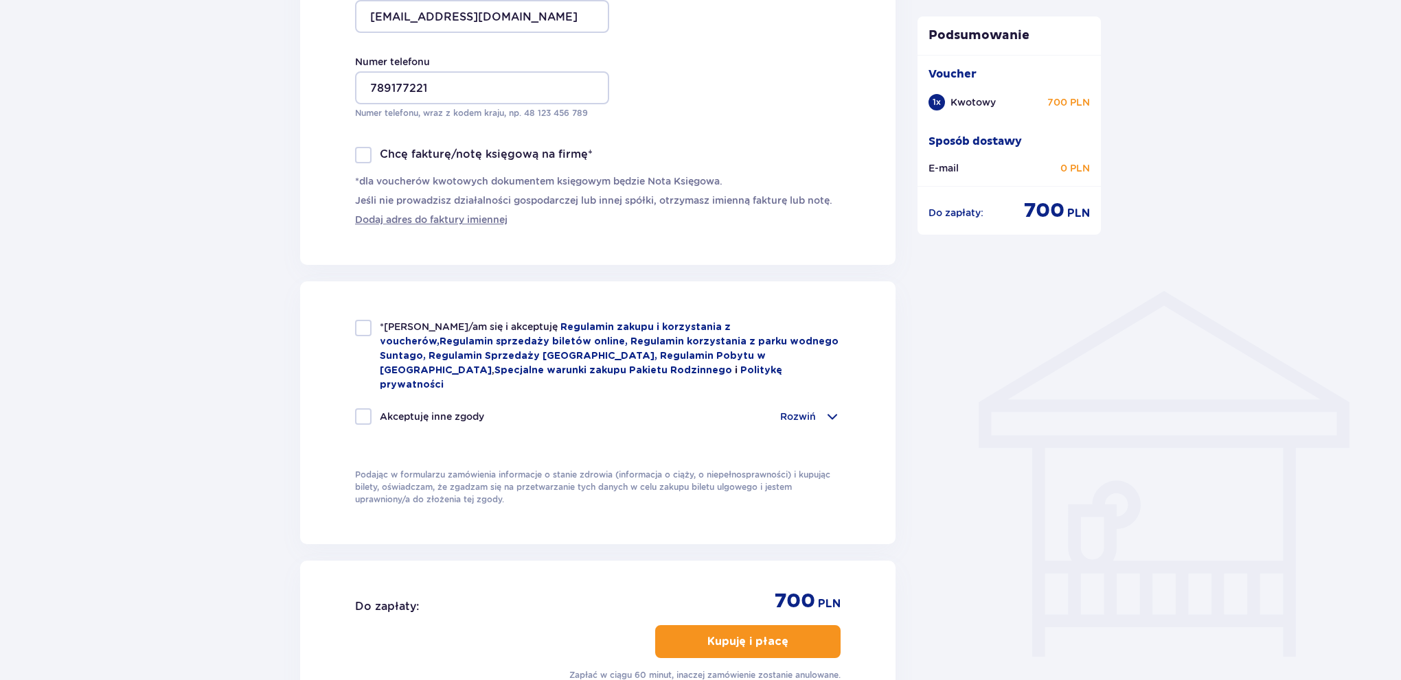
click at [358, 330] on div at bounding box center [363, 328] width 16 height 16
checkbox input "true"
click at [363, 409] on div at bounding box center [363, 417] width 16 height 16
checkbox input "true"
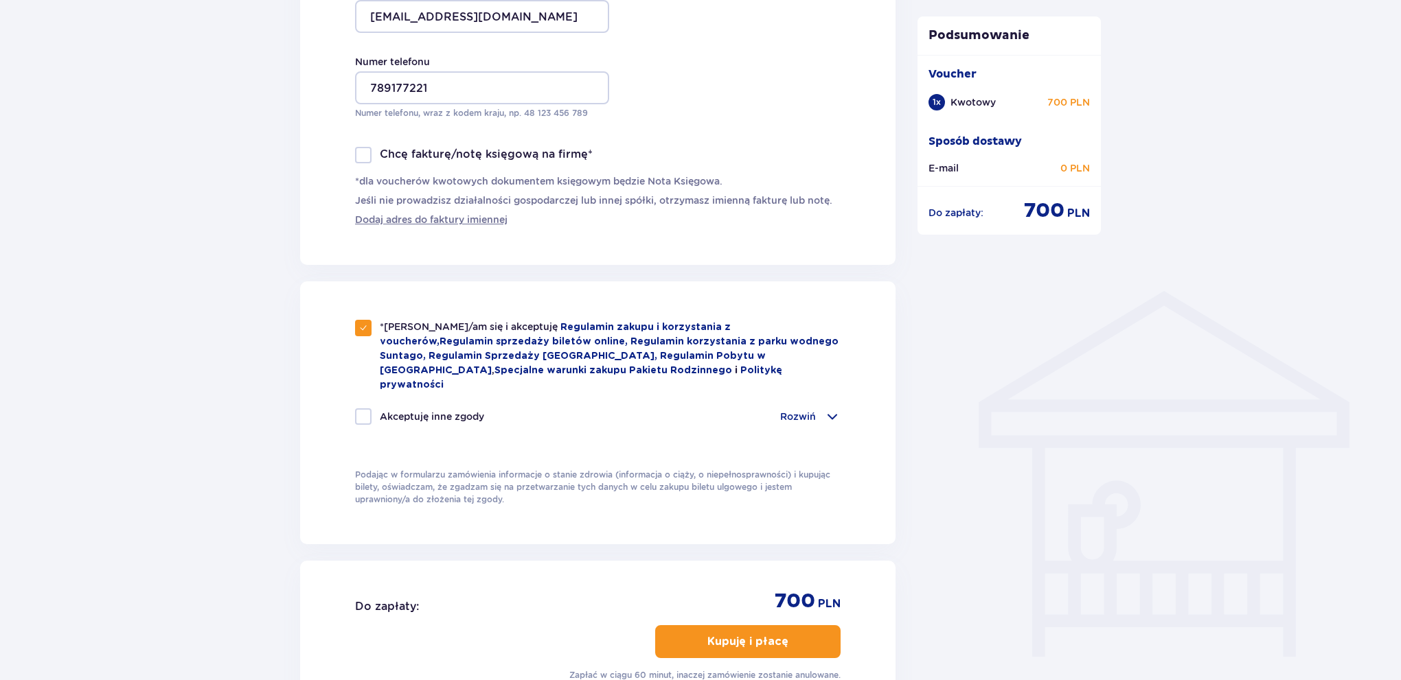
checkbox input "true"
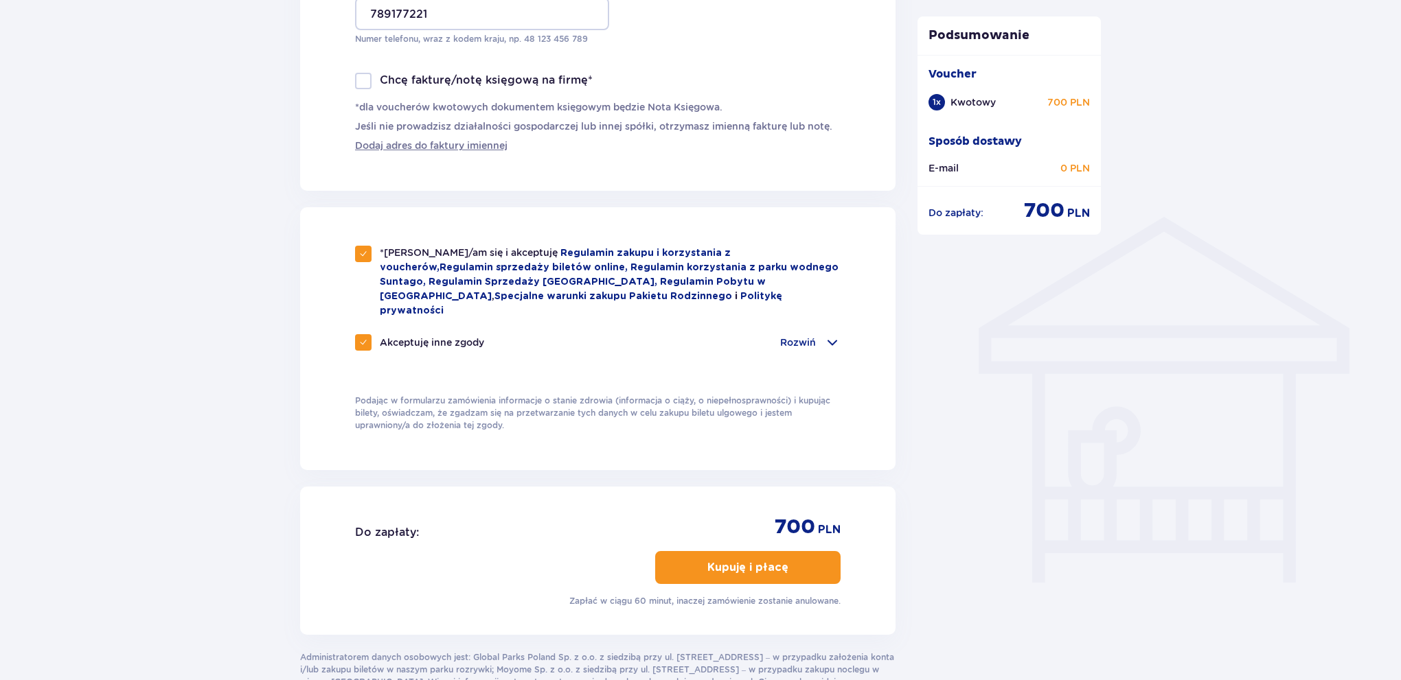
scroll to position [986, 0]
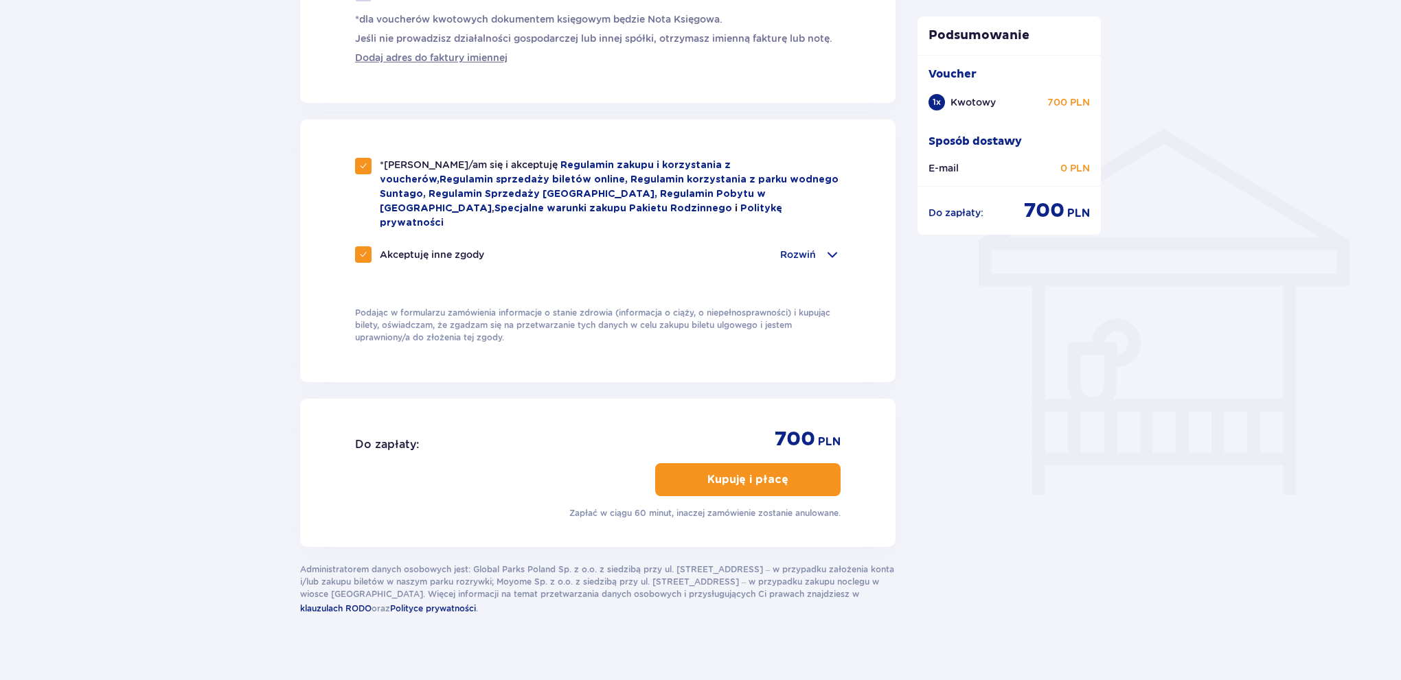
click at [740, 471] on button "Kupuję i płacę" at bounding box center [747, 479] width 185 height 33
